Goal: Check status

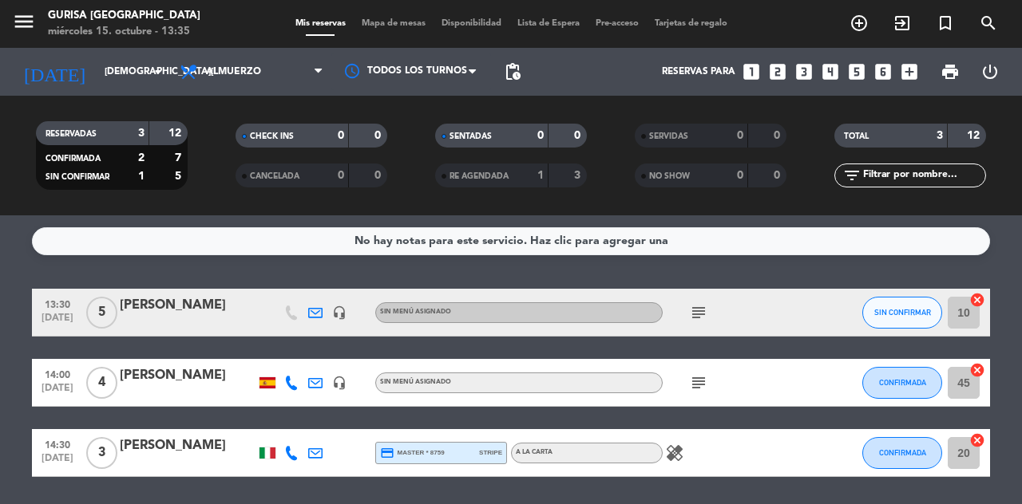
click at [101, 61] on input "[DEMOGRAPHIC_DATA][DATE]" at bounding box center [160, 71] width 127 height 27
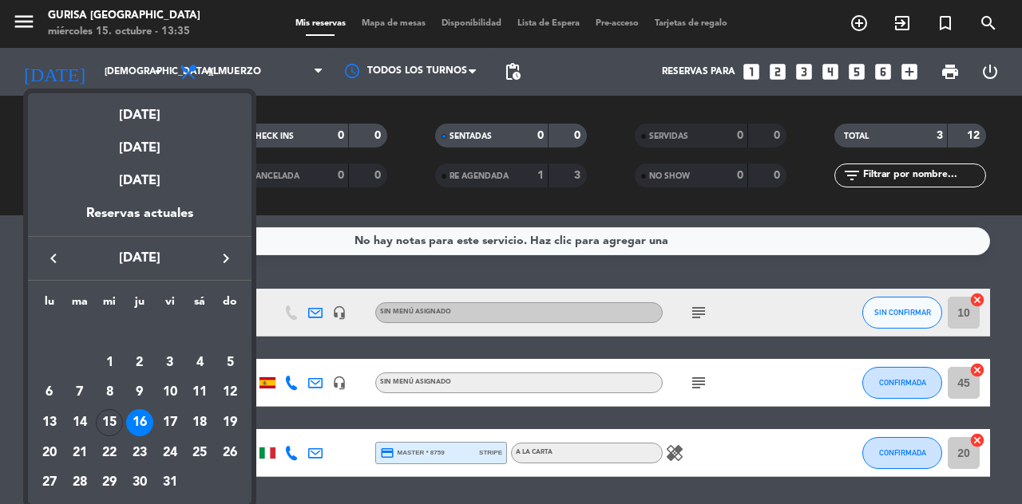
click at [166, 423] on div "17" at bounding box center [169, 422] width 27 height 27
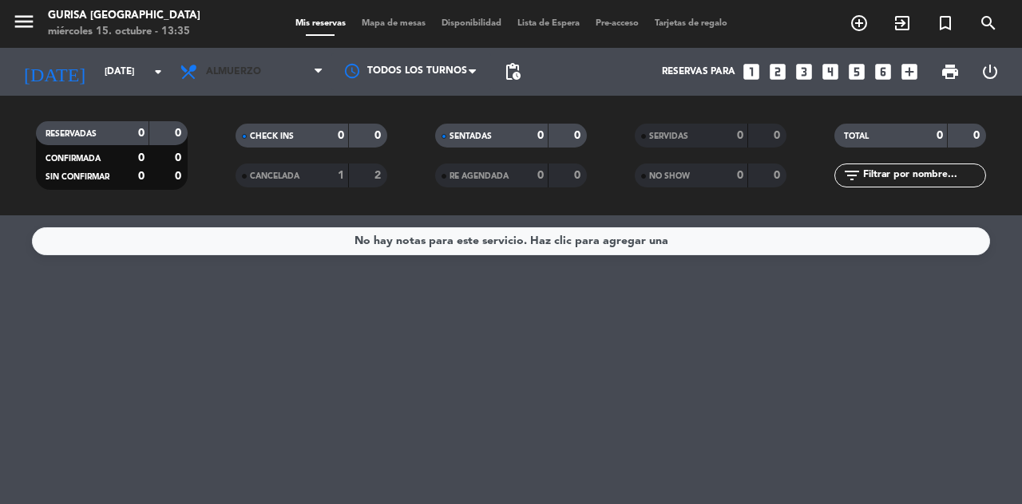
click at [230, 72] on span "Almuerzo" at bounding box center [233, 71] width 55 height 11
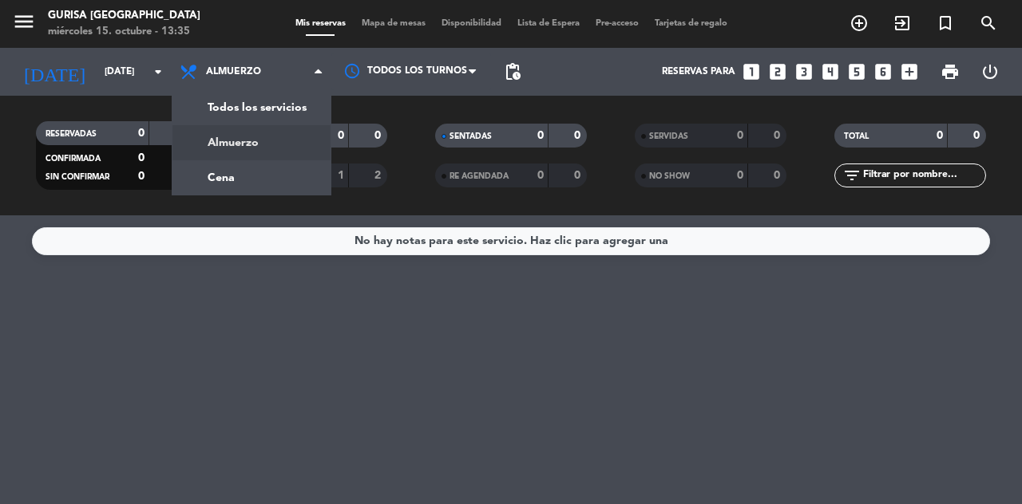
click at [214, 168] on div "menu Gurisa [GEOGRAPHIC_DATA] [DATE] 15. octubre - 13:35 Mis reservas Mapa de m…" at bounding box center [511, 108] width 1022 height 216
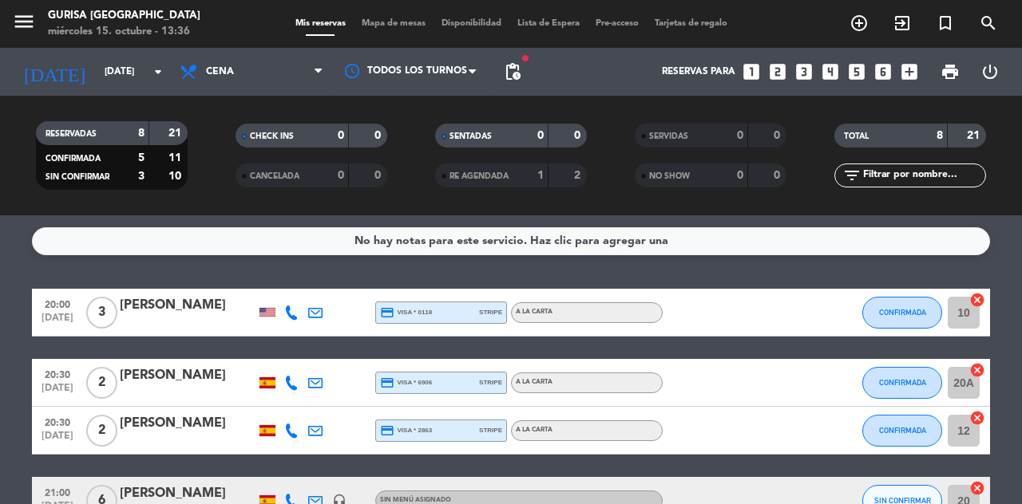
click at [98, 73] on input "[DATE]" at bounding box center [160, 71] width 127 height 27
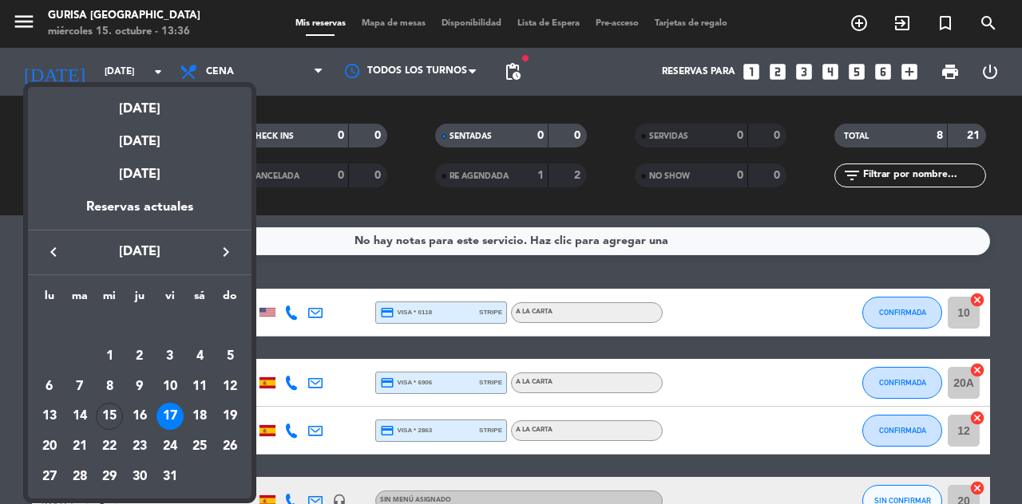
click at [230, 27] on div at bounding box center [511, 252] width 1022 height 504
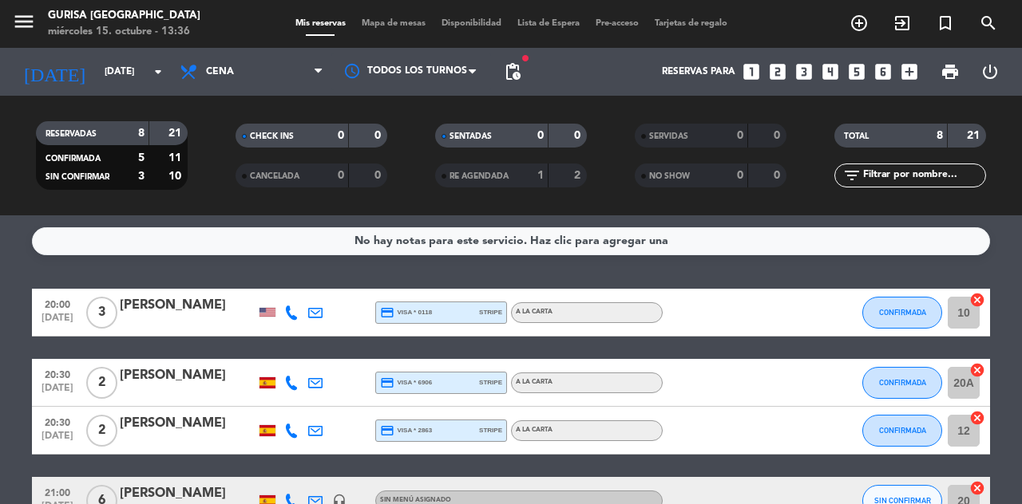
click at [97, 73] on input "[DATE]" at bounding box center [160, 71] width 127 height 27
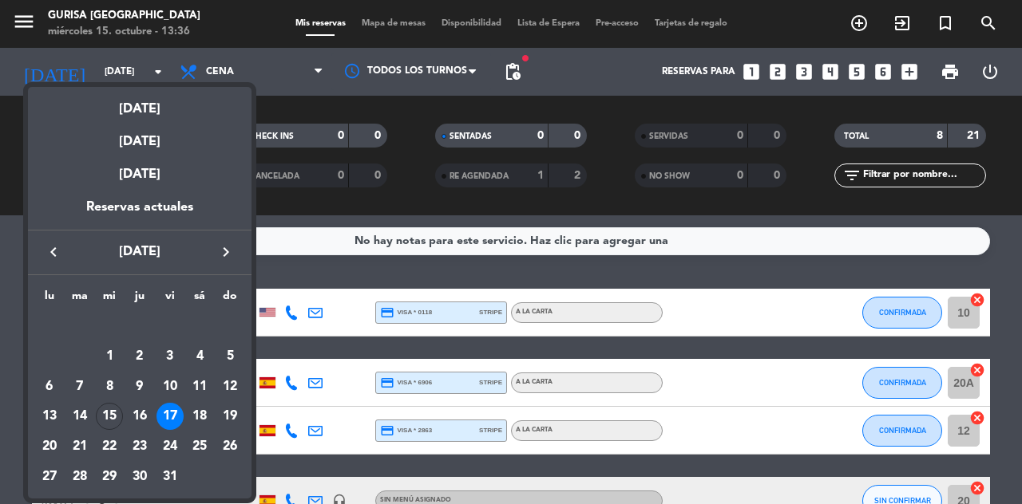
click at [188, 417] on div "18" at bounding box center [199, 416] width 27 height 27
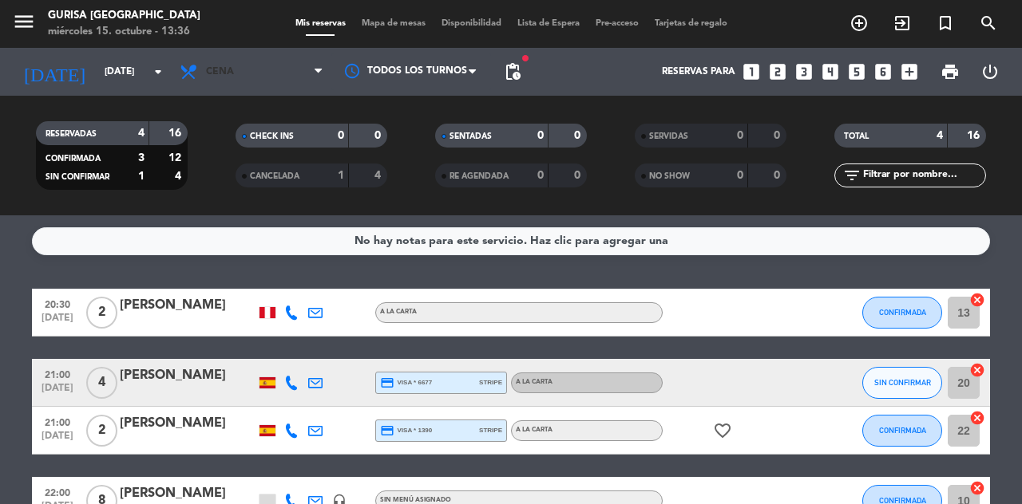
click at [198, 67] on icon at bounding box center [190, 71] width 23 height 19
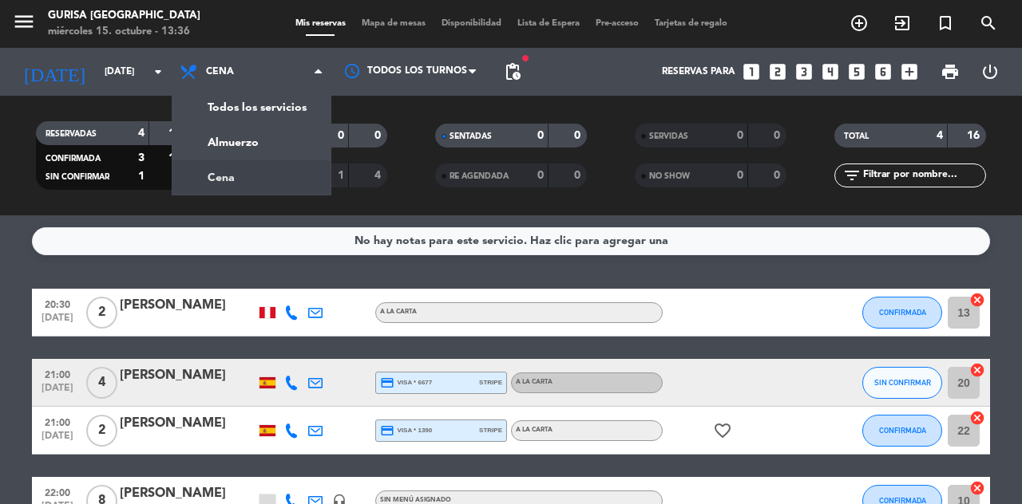
click at [205, 134] on div "menu Gurisa [GEOGRAPHIC_DATA] [DATE] 15. octubre - 13:36 Mis reservas Mapa de m…" at bounding box center [511, 108] width 1022 height 216
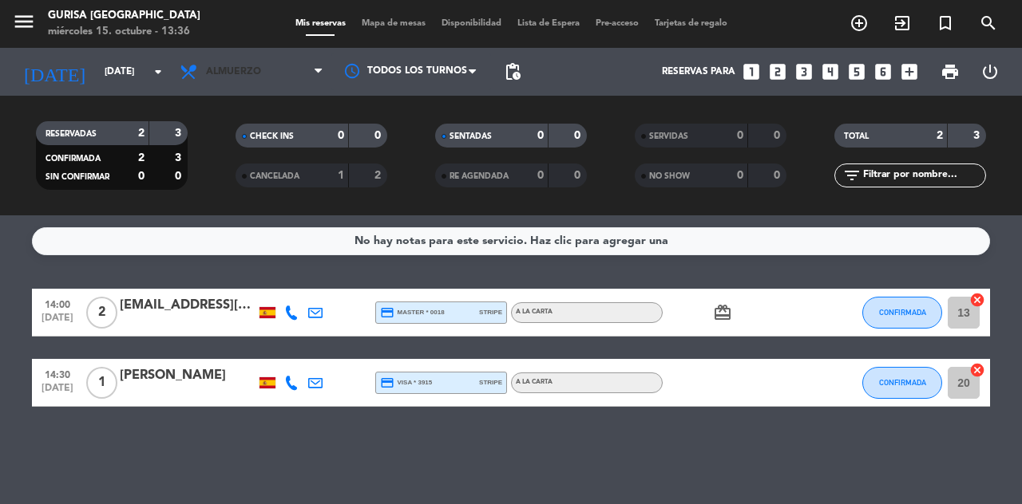
click at [233, 73] on span "Almuerzo" at bounding box center [233, 71] width 55 height 11
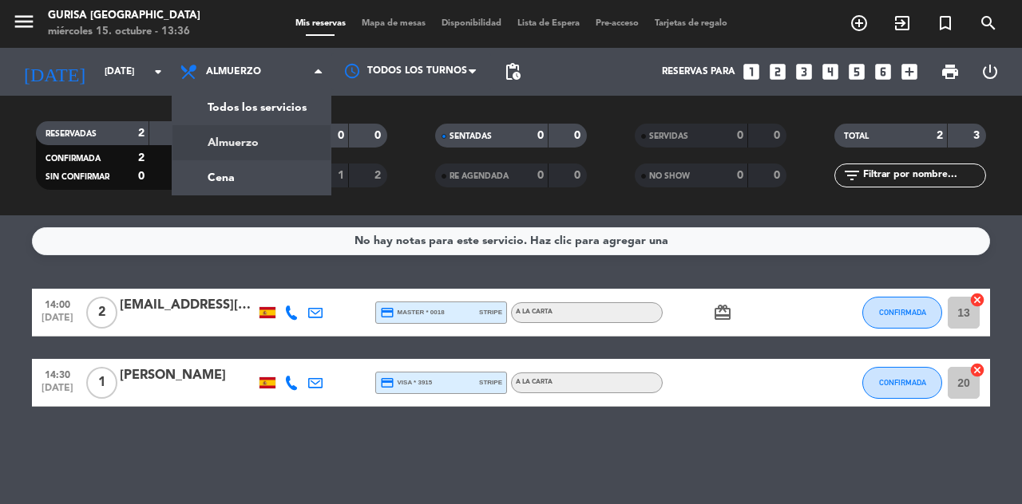
click at [209, 175] on div "menu Gurisa [GEOGRAPHIC_DATA] [DATE] 15. octubre - 13:36 Mis reservas Mapa de m…" at bounding box center [511, 108] width 1022 height 216
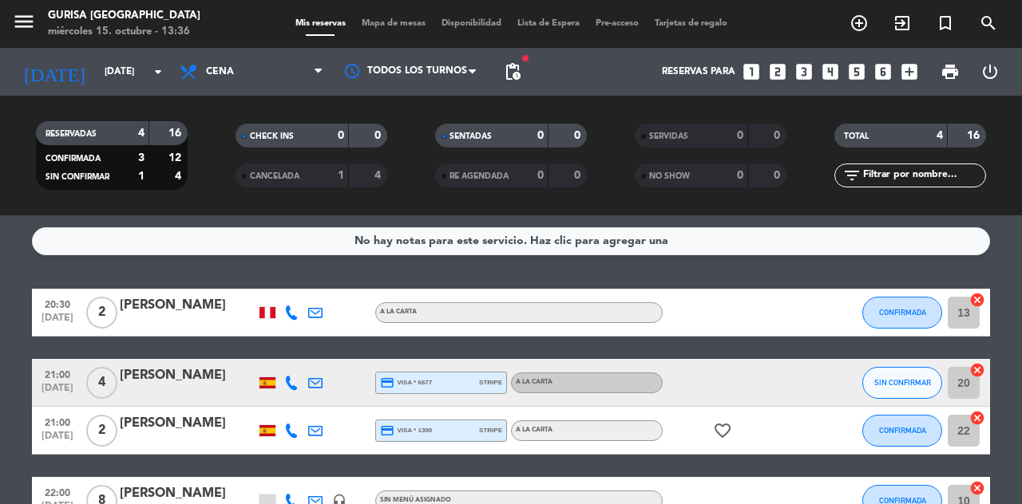
click at [97, 70] on input "[DATE]" at bounding box center [160, 71] width 127 height 27
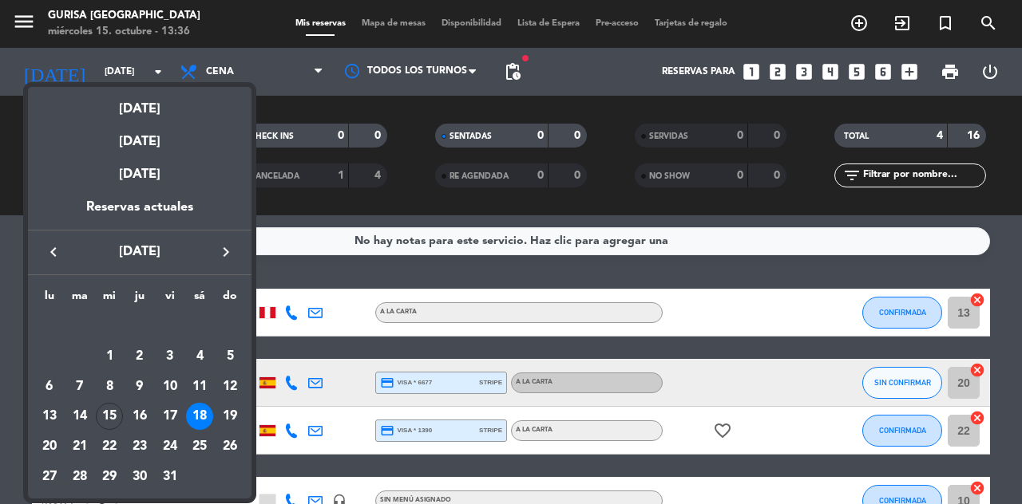
click at [6, 292] on div at bounding box center [511, 252] width 1022 height 504
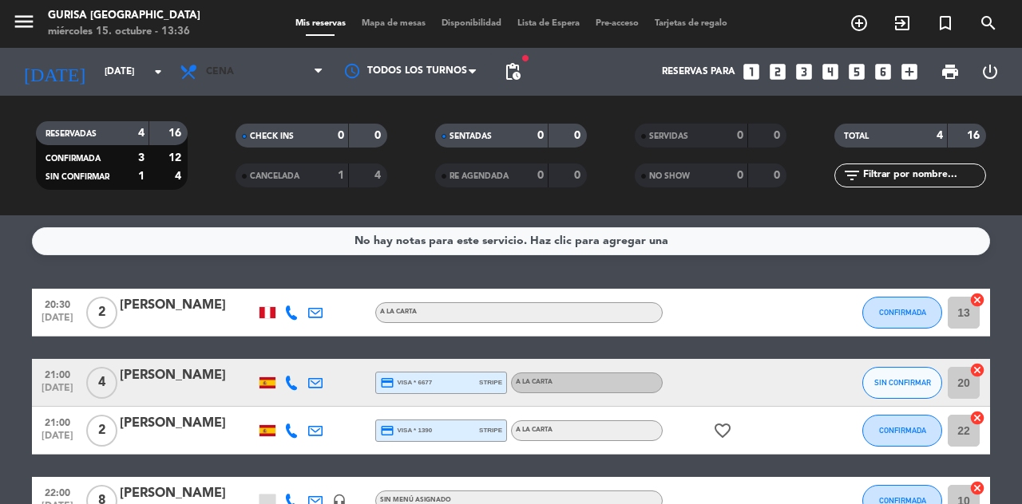
click at [187, 68] on icon at bounding box center [190, 71] width 23 height 19
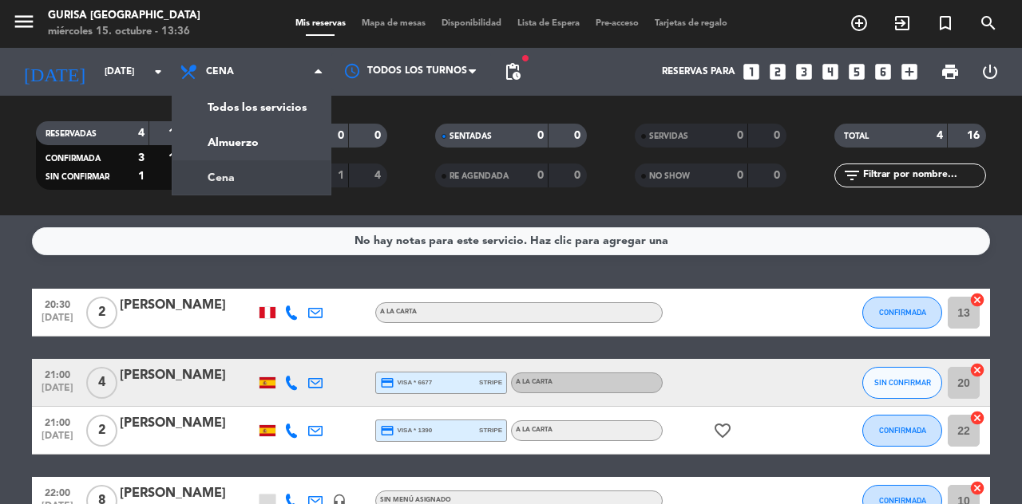
click at [213, 137] on div "menu Gurisa [GEOGRAPHIC_DATA] [DATE] 15. octubre - 13:36 Mis reservas Mapa de m…" at bounding box center [511, 108] width 1022 height 216
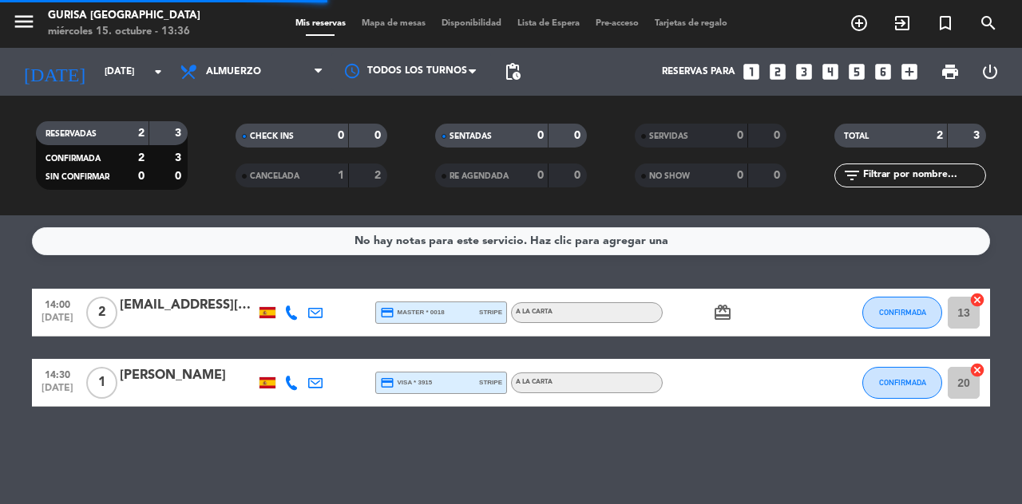
click at [97, 69] on input "[DATE]" at bounding box center [160, 71] width 127 height 27
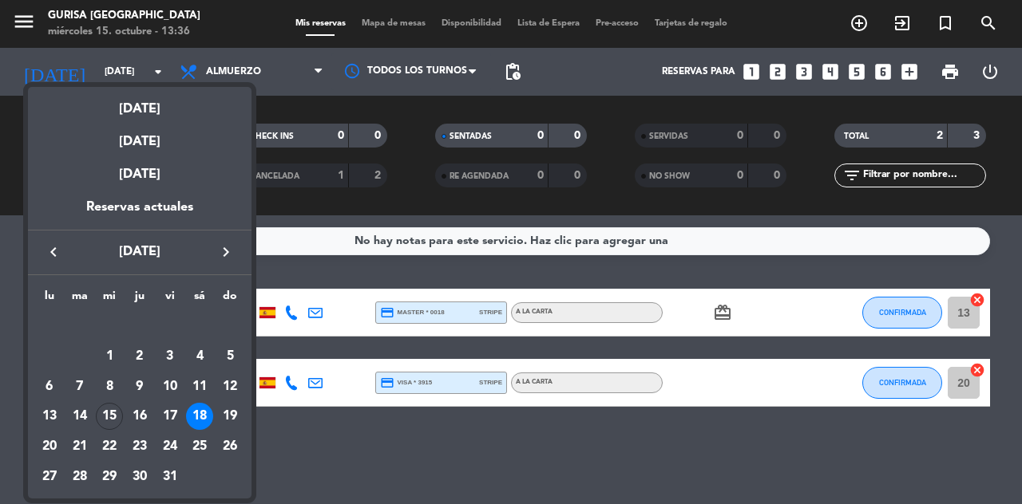
click at [108, 419] on div "15" at bounding box center [109, 416] width 27 height 27
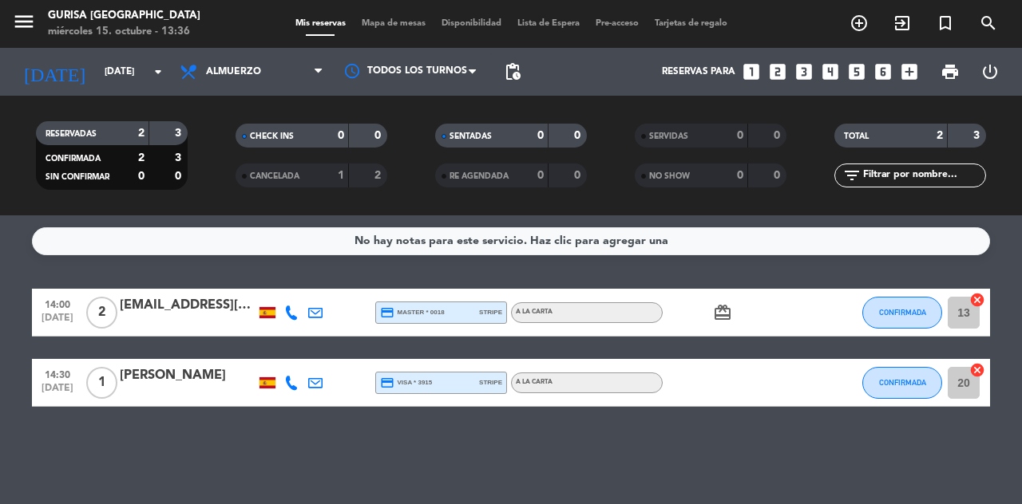
type input "[DATE]"
